Goal: Task Accomplishment & Management: Manage account settings

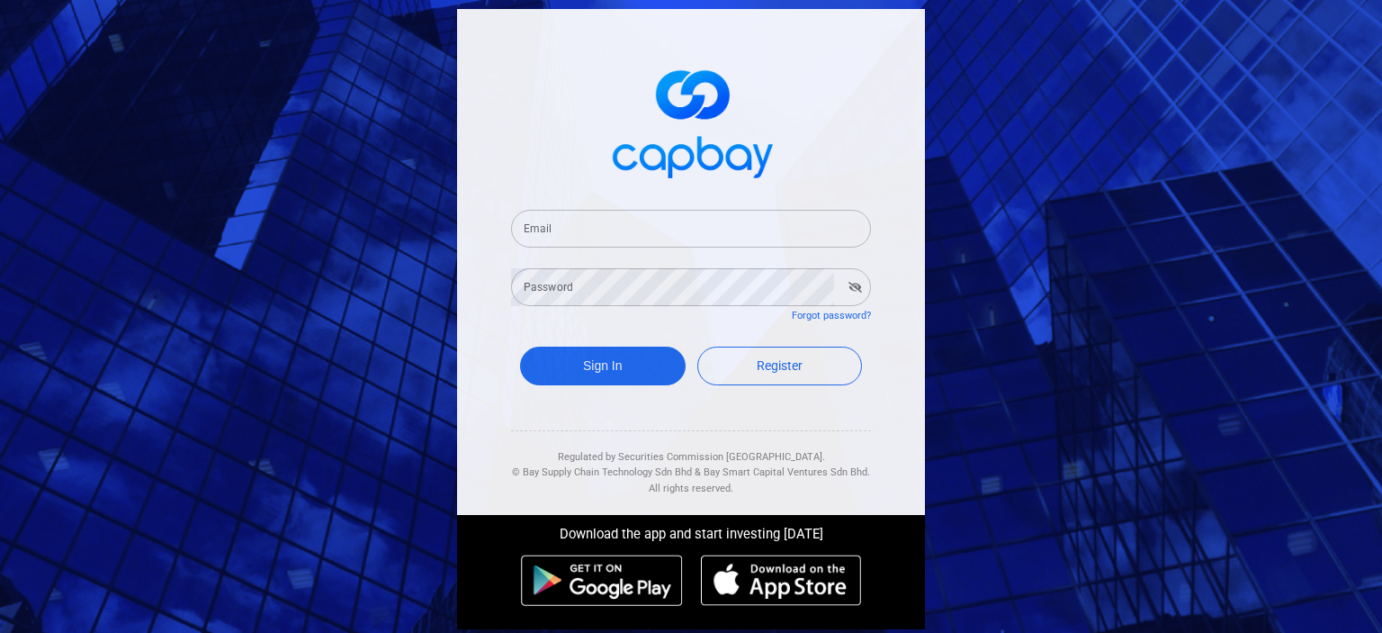
click at [655, 220] on input "Email" at bounding box center [691, 229] width 360 height 38
type input "[EMAIL_ADDRESS][DOMAIN_NAME]"
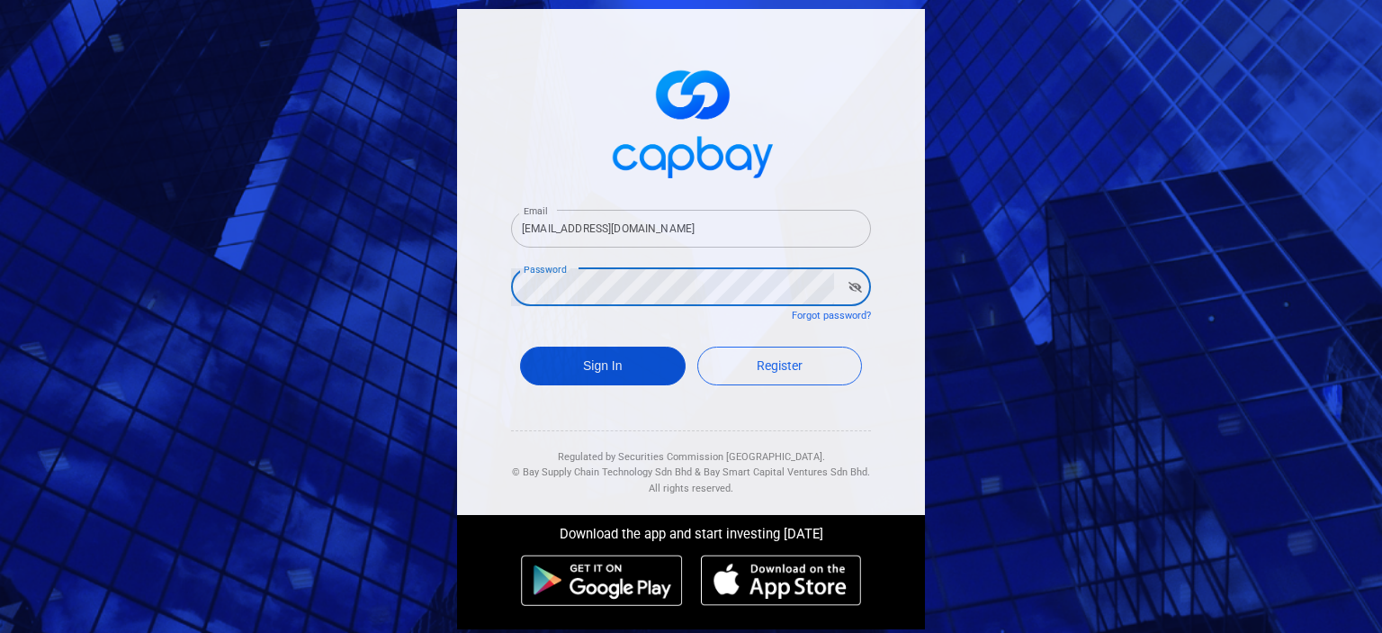
click at [659, 366] on button "Sign In" at bounding box center [603, 365] width 166 height 39
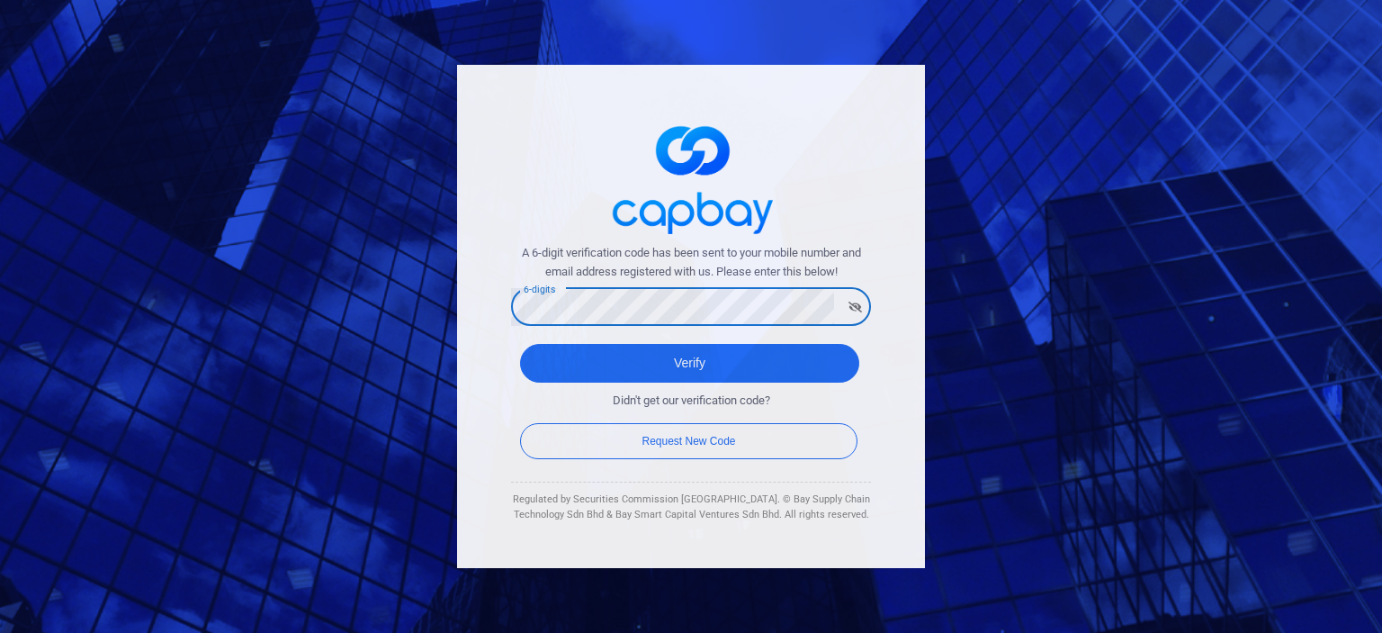
click at [520, 344] on button "Verify" at bounding box center [689, 363] width 339 height 39
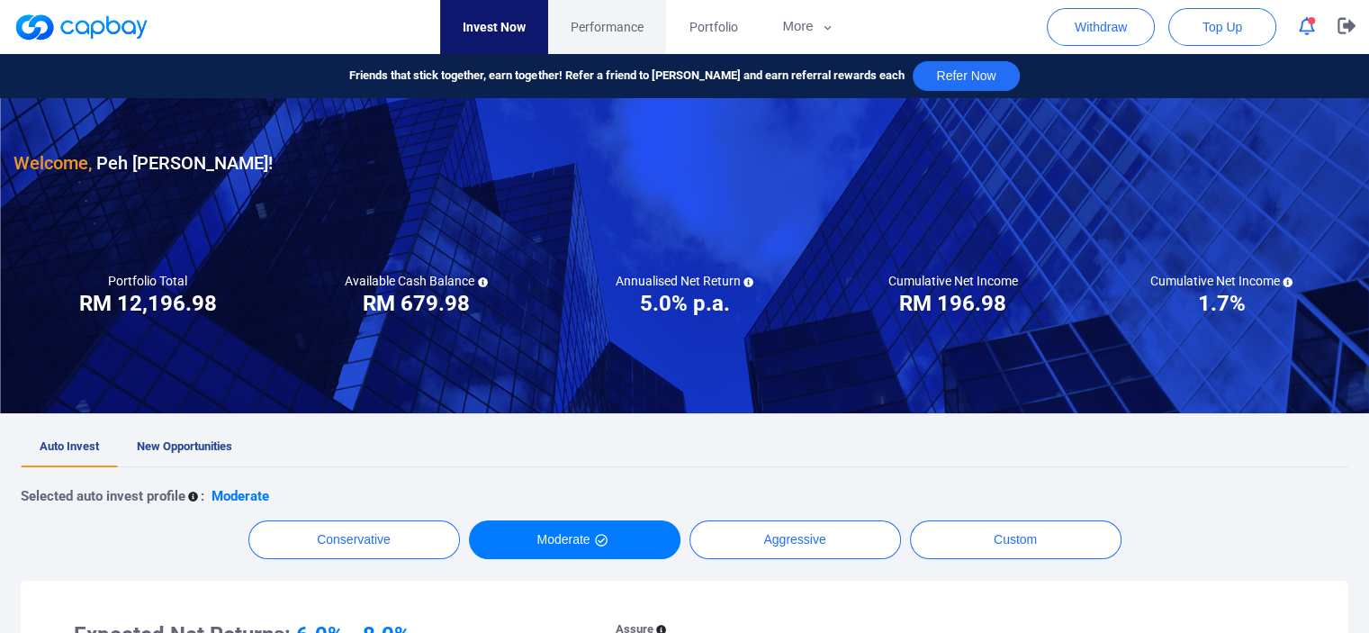
click at [633, 15] on link "Performance" at bounding box center [607, 27] width 118 height 54
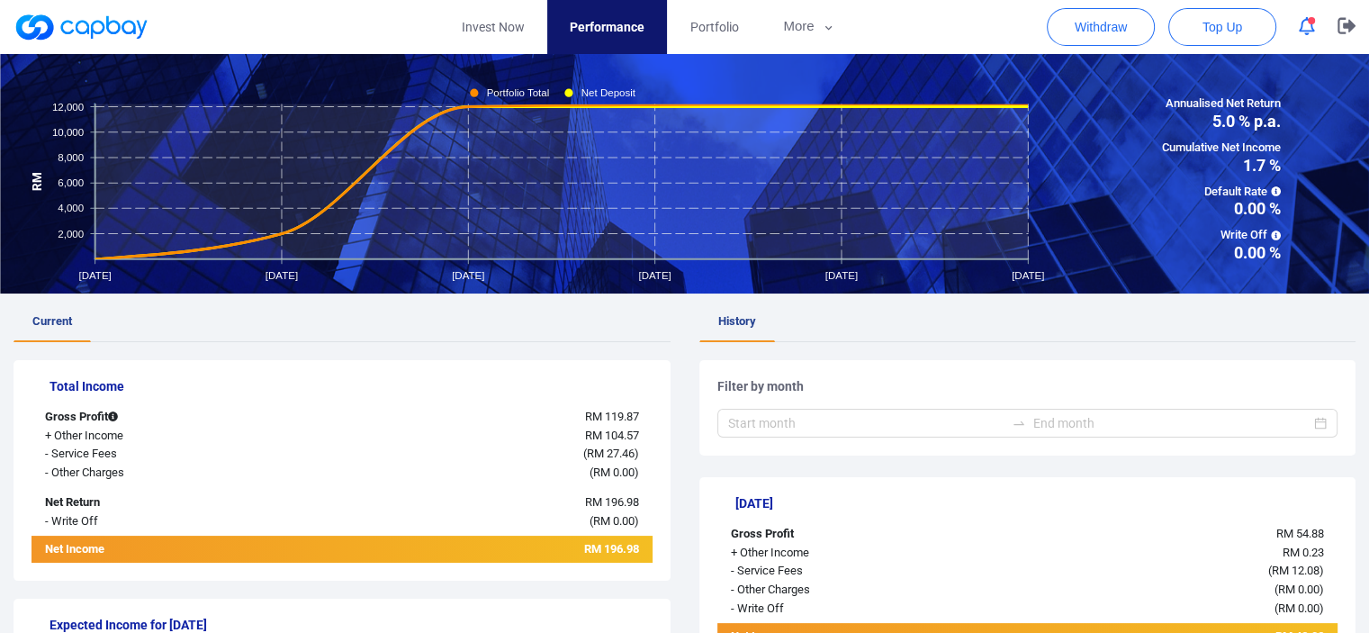
scroll to position [180, 0]
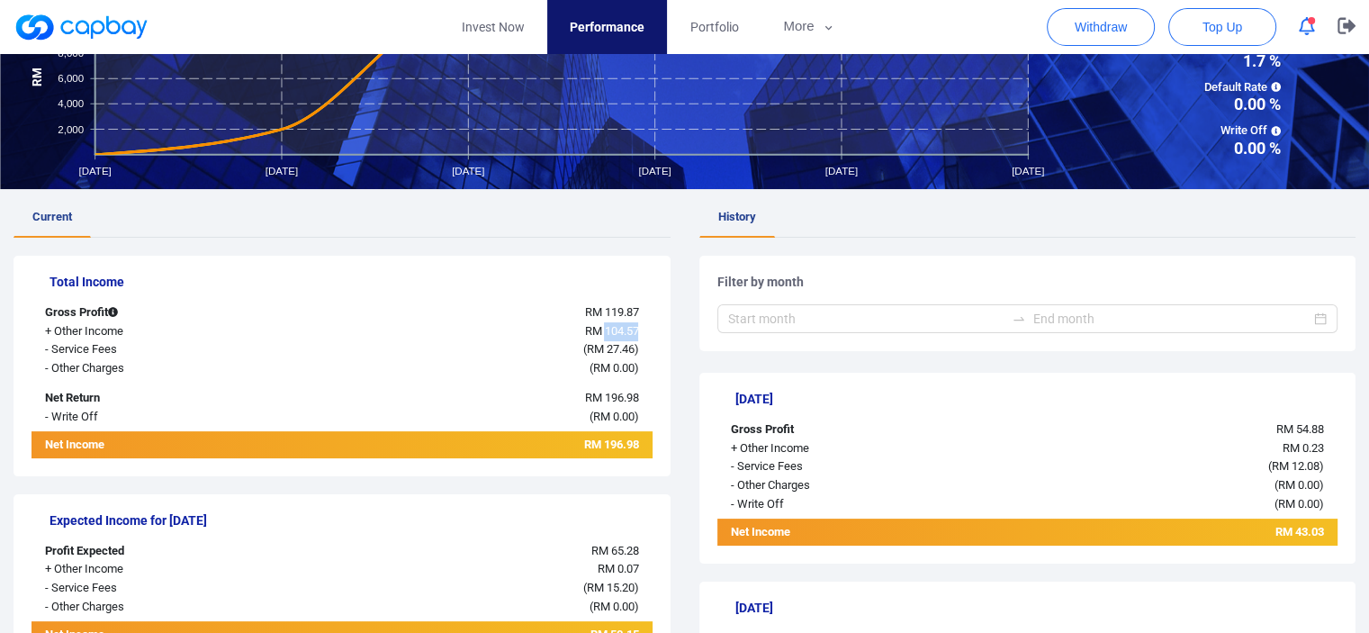
drag, startPoint x: 602, startPoint y: 330, endPoint x: 648, endPoint y: 329, distance: 45.9
click at [648, 329] on div "RM 104.57" at bounding box center [471, 331] width 362 height 19
copy span "104.57"
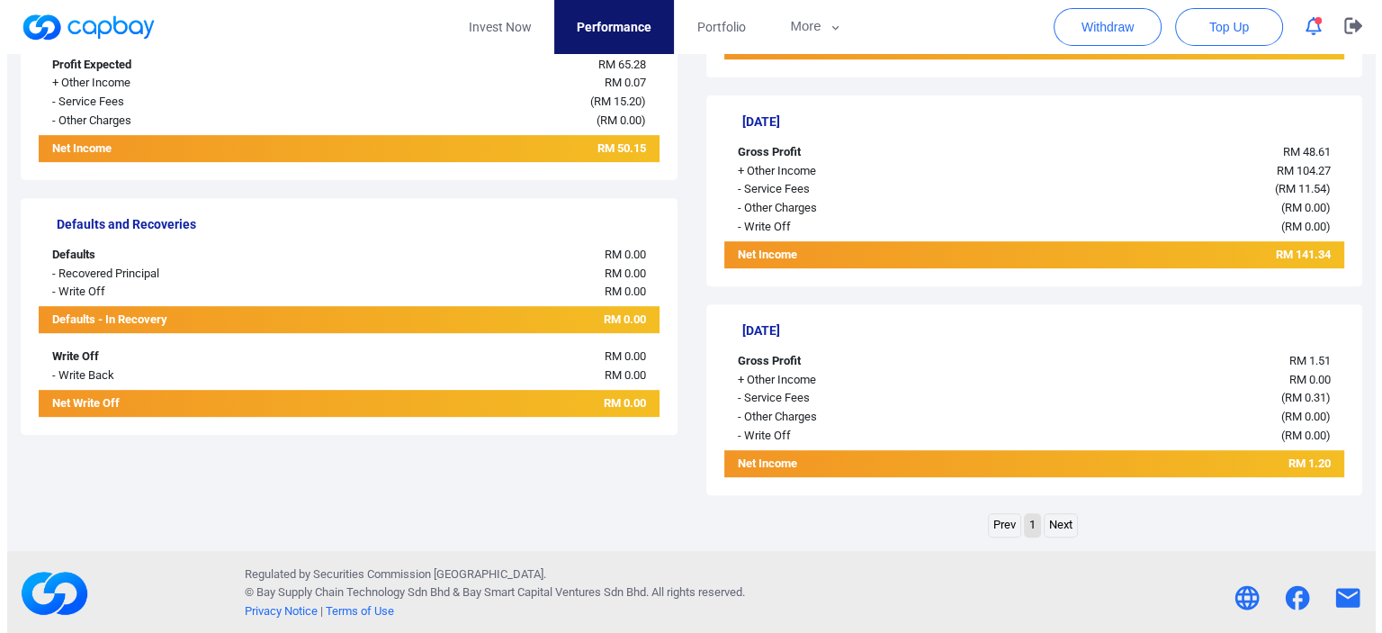
scroll to position [667, 0]
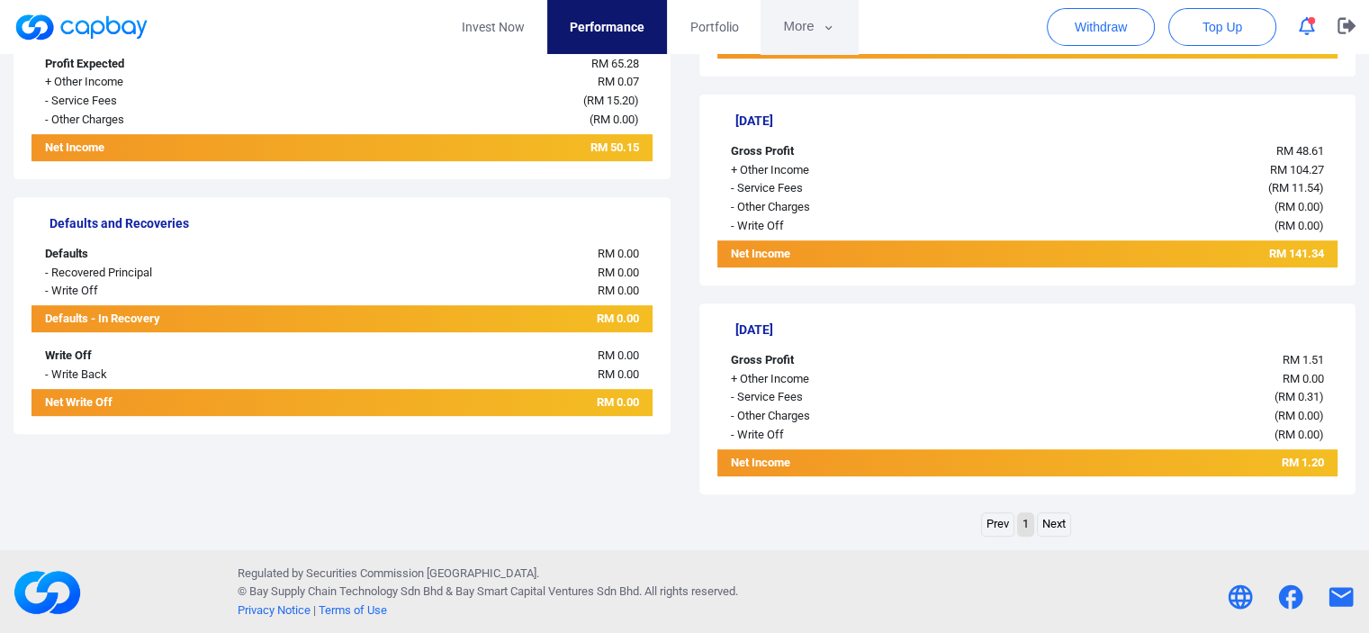
click at [781, 20] on button "More" at bounding box center [808, 27] width 96 height 54
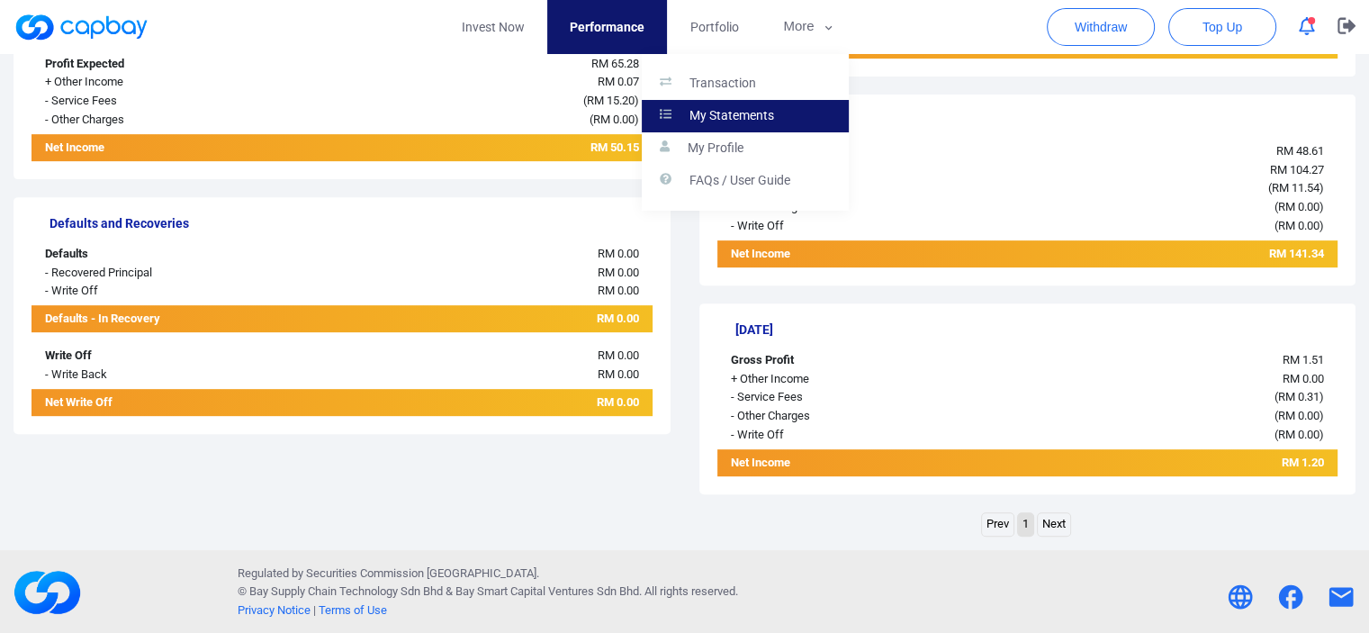
click at [729, 114] on p "My Statements" at bounding box center [731, 116] width 85 height 16
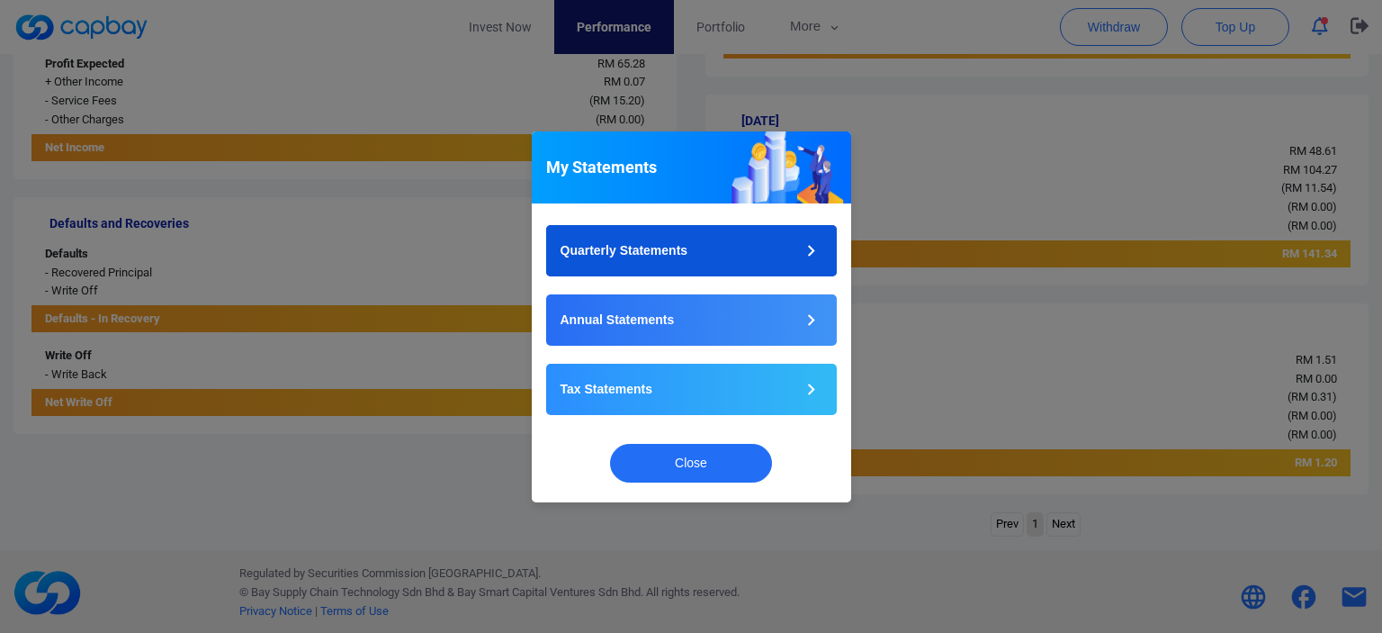
click at [692, 251] on button "Quarterly Statements" at bounding box center [691, 250] width 291 height 51
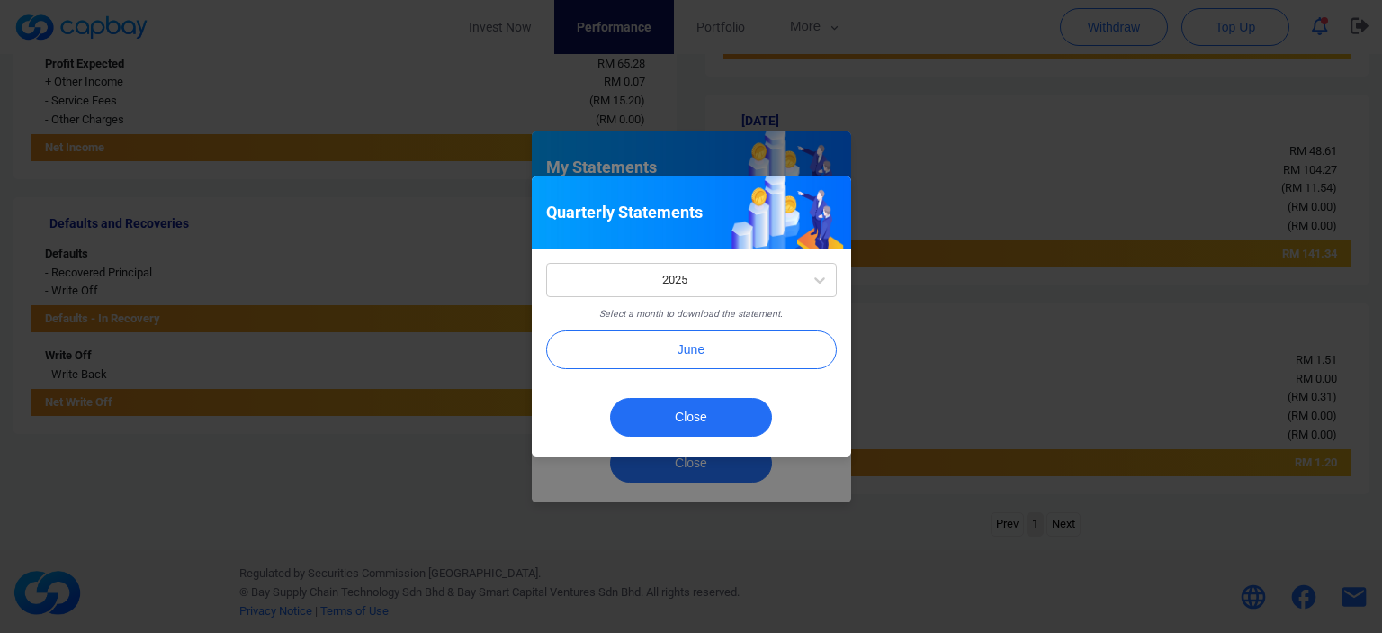
click at [843, 386] on div "June" at bounding box center [692, 358] width 318 height 57
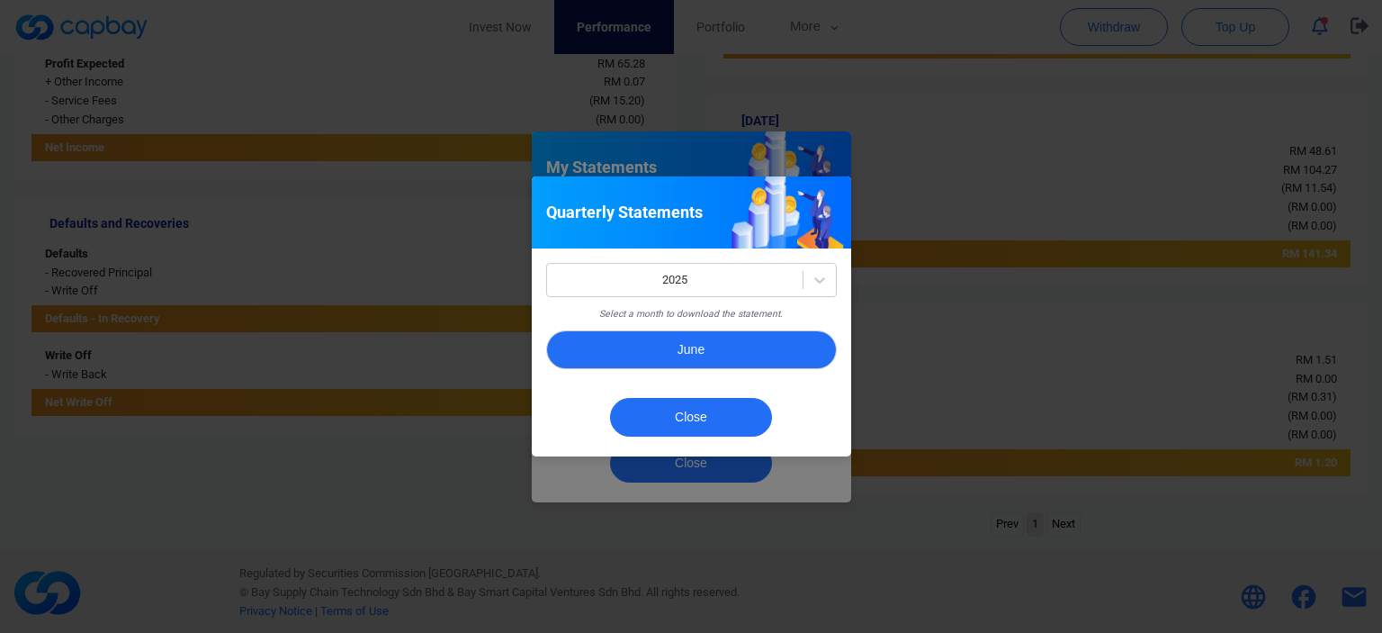
click at [743, 355] on button "June" at bounding box center [691, 349] width 291 height 39
